Goal: Task Accomplishment & Management: Complete application form

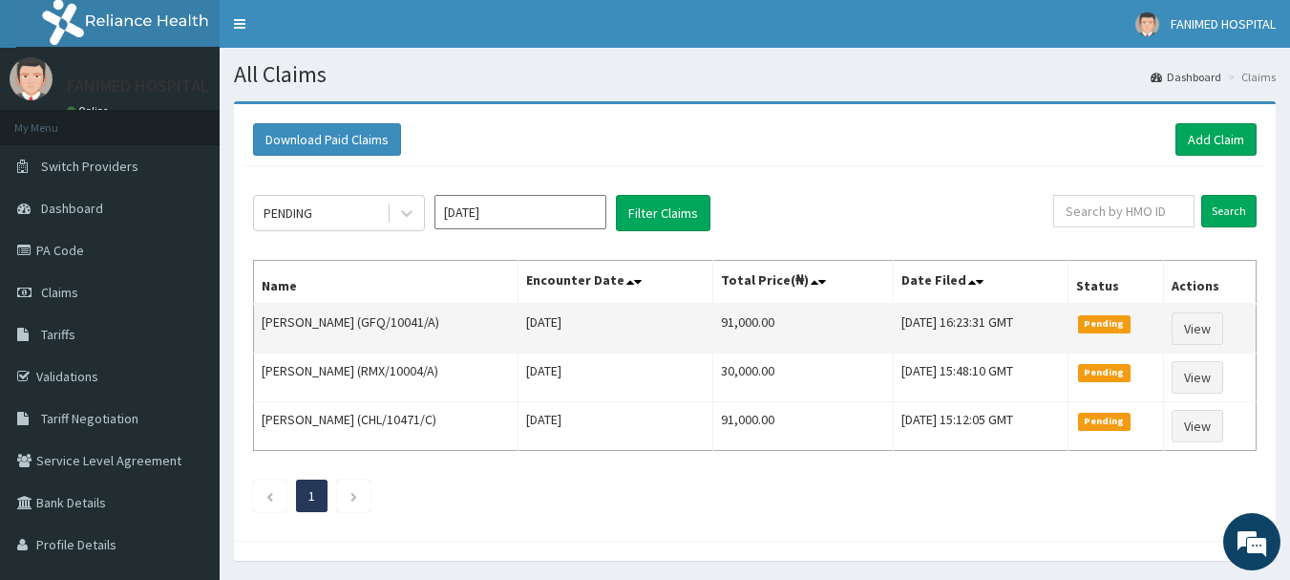
scroll to position [63, 0]
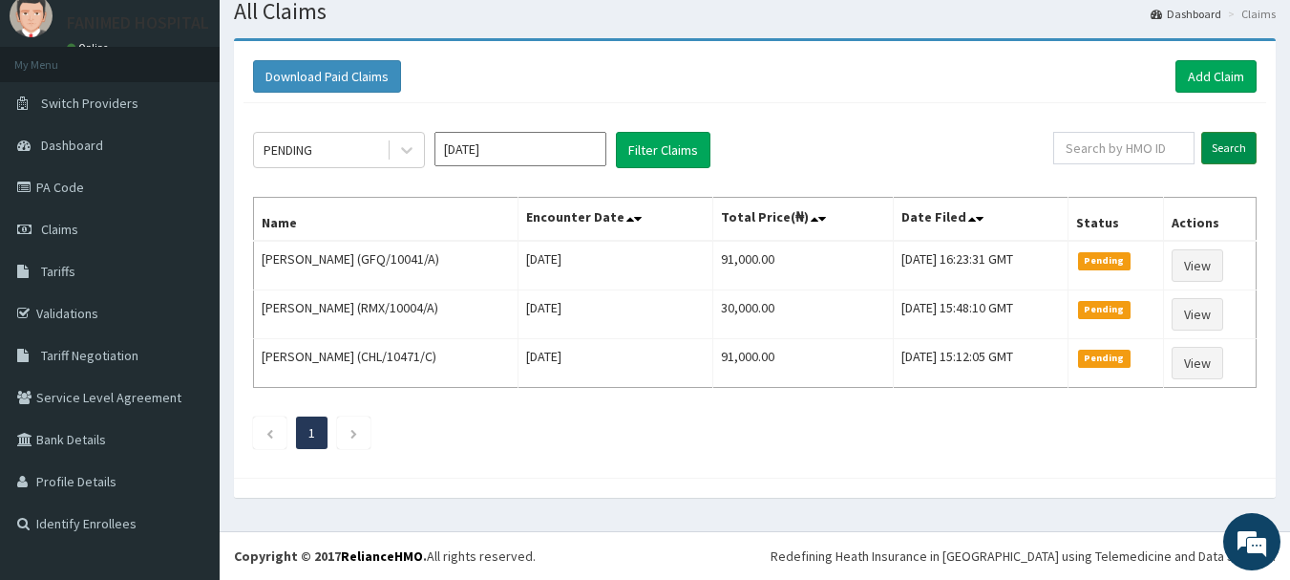
click at [1226, 146] on input "Search" at bounding box center [1228, 148] width 55 height 32
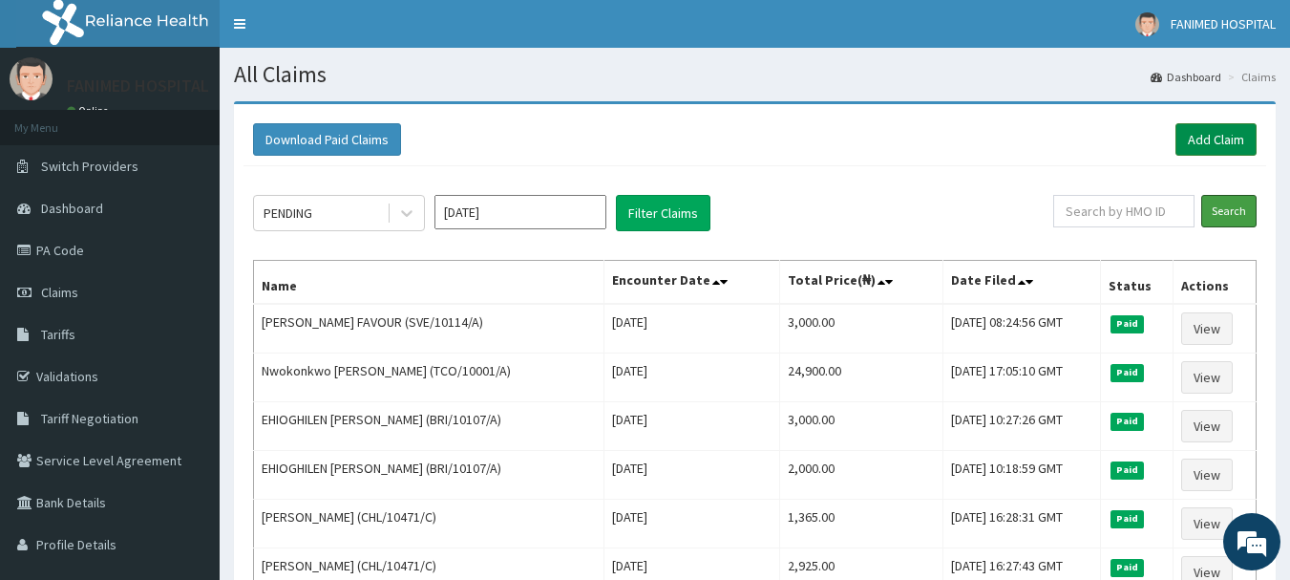
scroll to position [0, 0]
click at [1228, 139] on link "Add Claim" at bounding box center [1215, 139] width 81 height 32
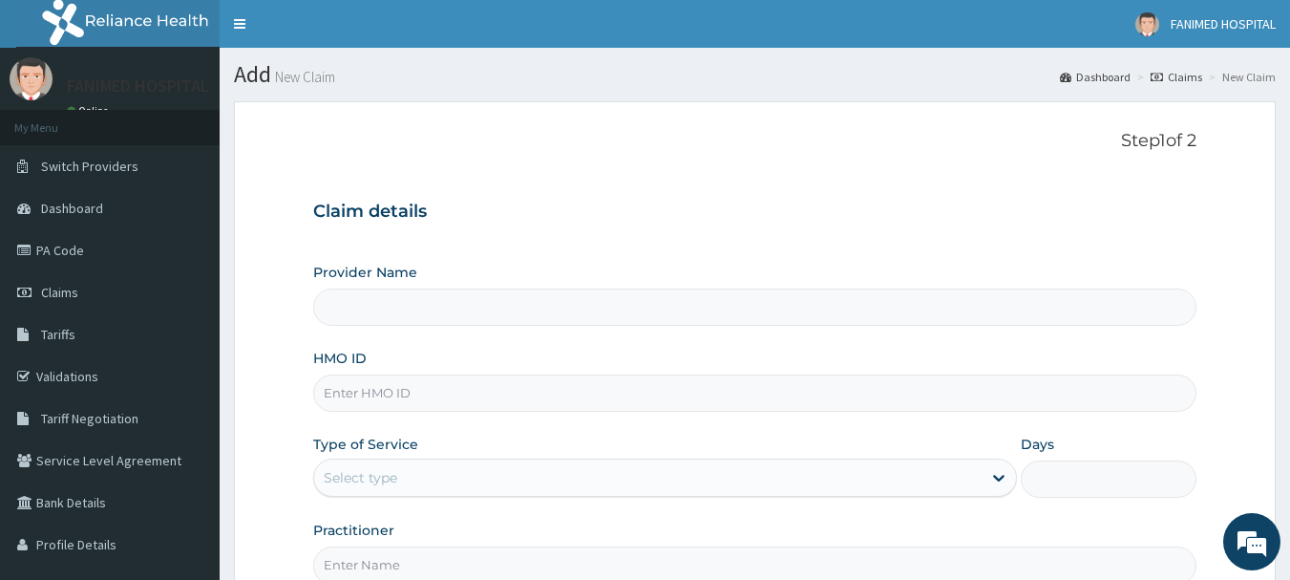
click at [367, 398] on input "HMO ID" at bounding box center [755, 392] width 884 height 37
type input "[GEOGRAPHIC_DATA]"
paste input "GSV/10328/A"
type input "GSV/10328/A"
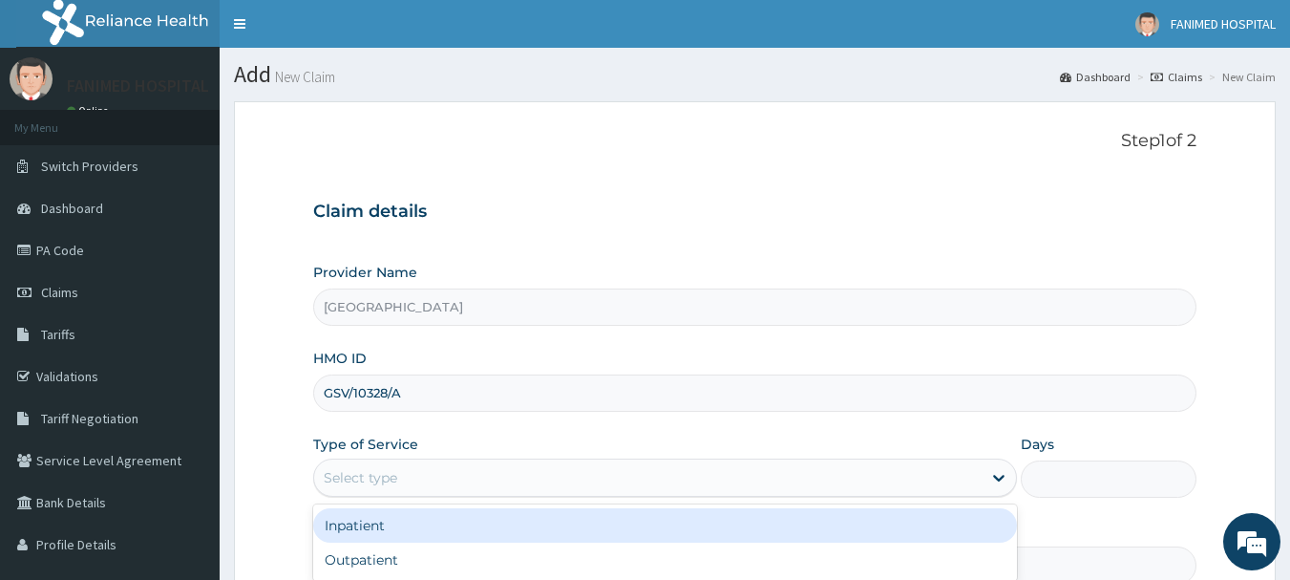
click at [380, 481] on div "Select type" at bounding box center [361, 477] width 74 height 19
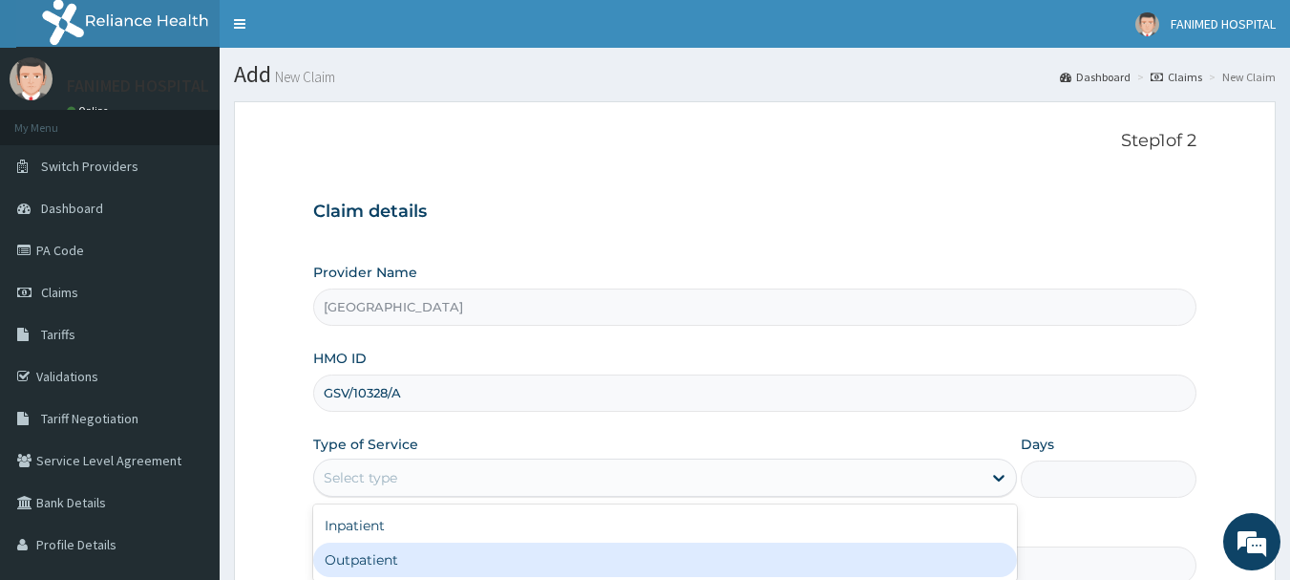
click at [381, 557] on div "Outpatient" at bounding box center [665, 559] width 704 height 34
type input "1"
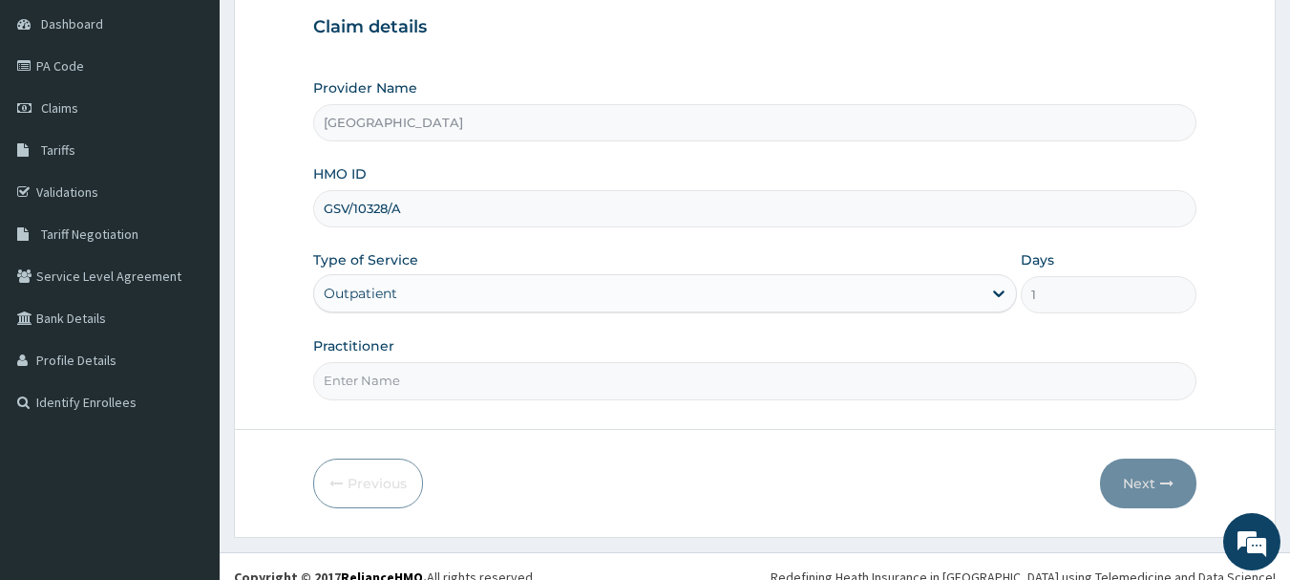
scroll to position [191, 0]
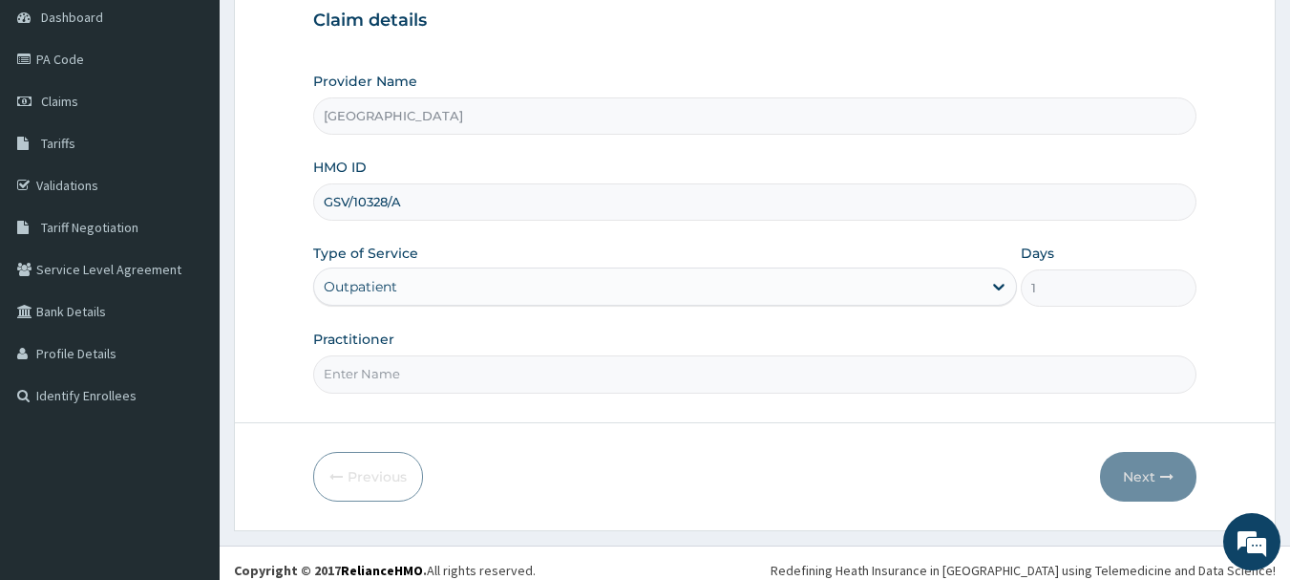
click at [396, 381] on input "Practitioner" at bounding box center [755, 373] width 884 height 37
type input "d"
type input "[PERSON_NAME]"
click at [1159, 482] on button "Next" at bounding box center [1148, 477] width 96 height 50
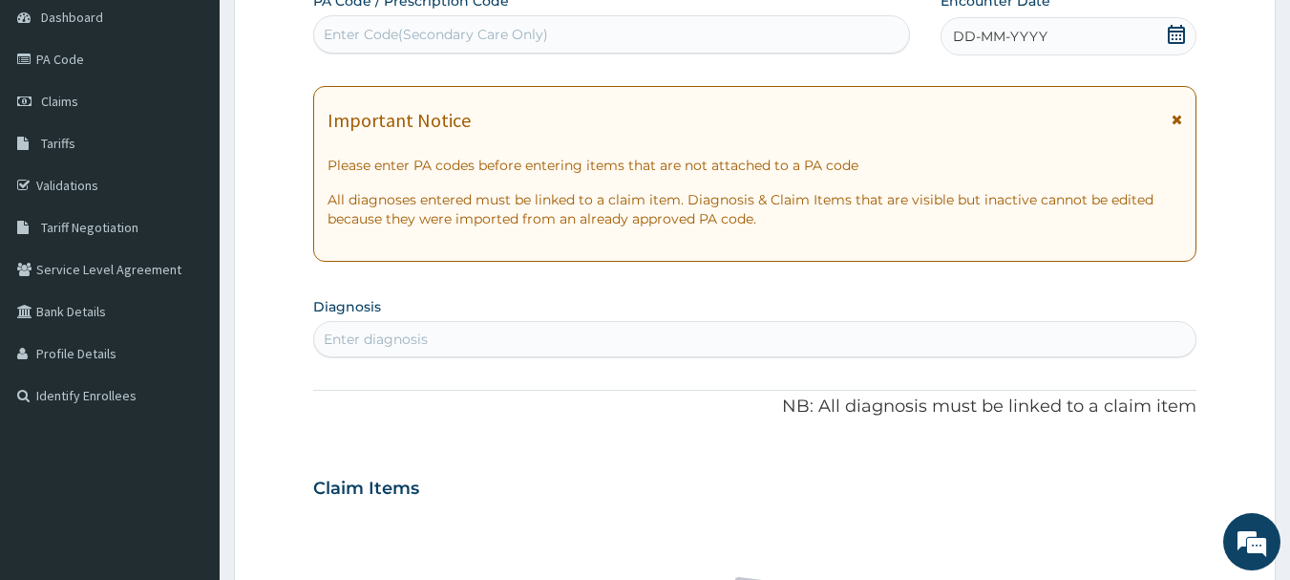
click at [491, 30] on div "Enter Code(Secondary Care Only)" at bounding box center [436, 34] width 224 height 19
paste input "PA/4C11E6"
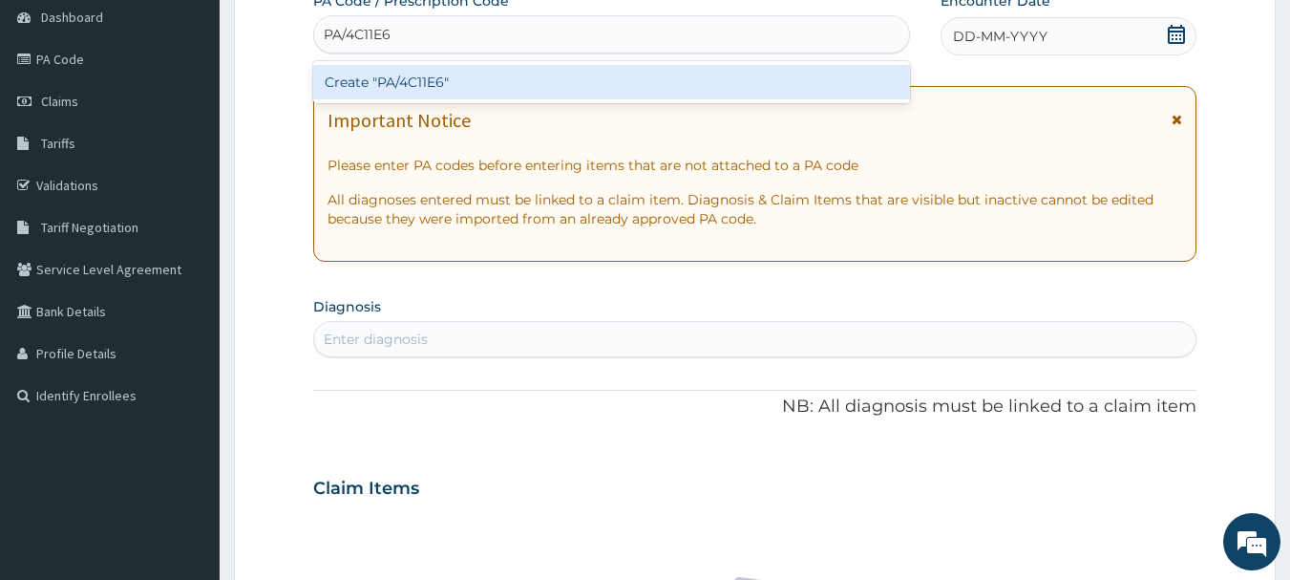
type input "PA/4C11E6"
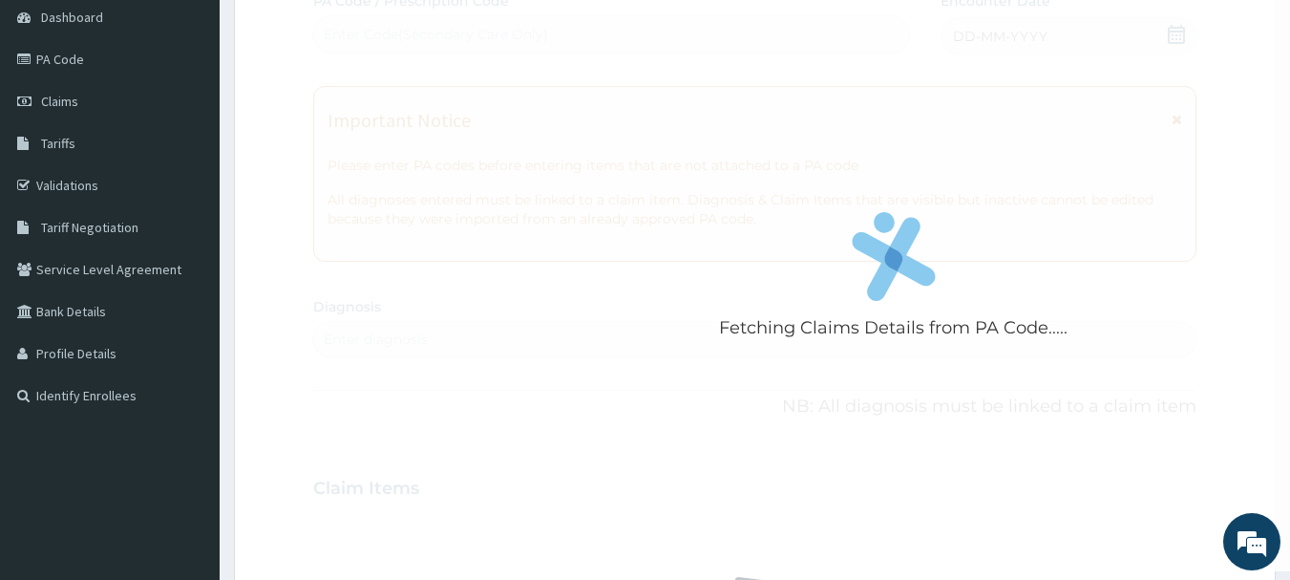
click at [505, 152] on div "Fetching Claims Details from PA Code..... PA Code / Prescription Code Enter Cod…" at bounding box center [755, 485] width 884 height 988
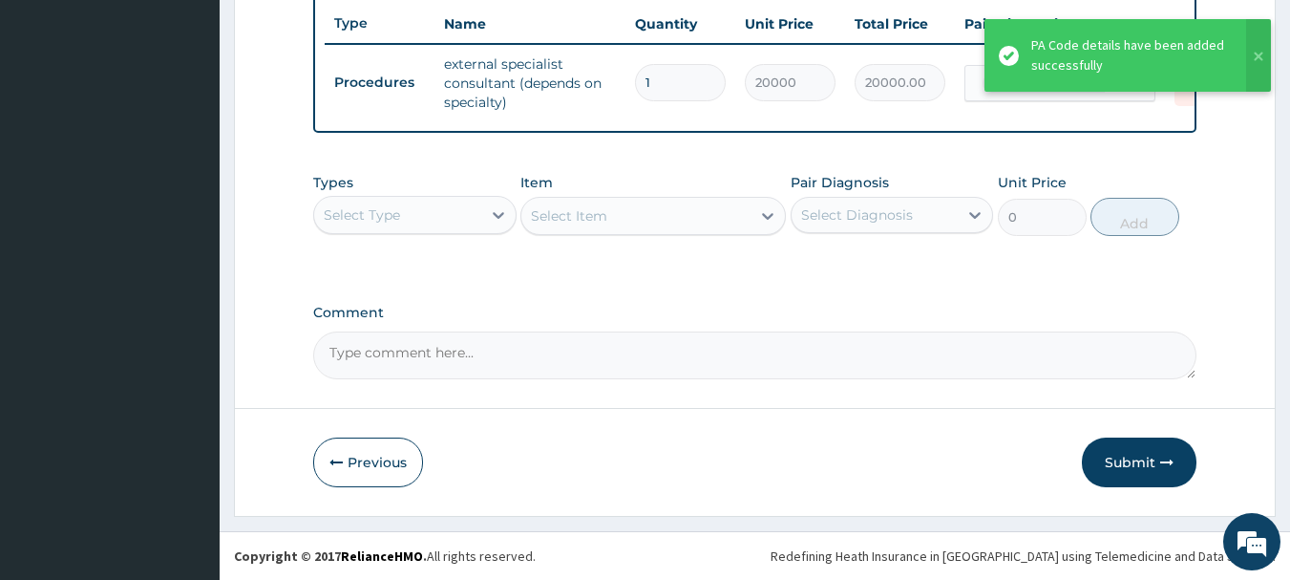
scroll to position [731, 0]
click at [1121, 454] on button "Submit" at bounding box center [1139, 462] width 115 height 50
